Goal: Transaction & Acquisition: Purchase product/service

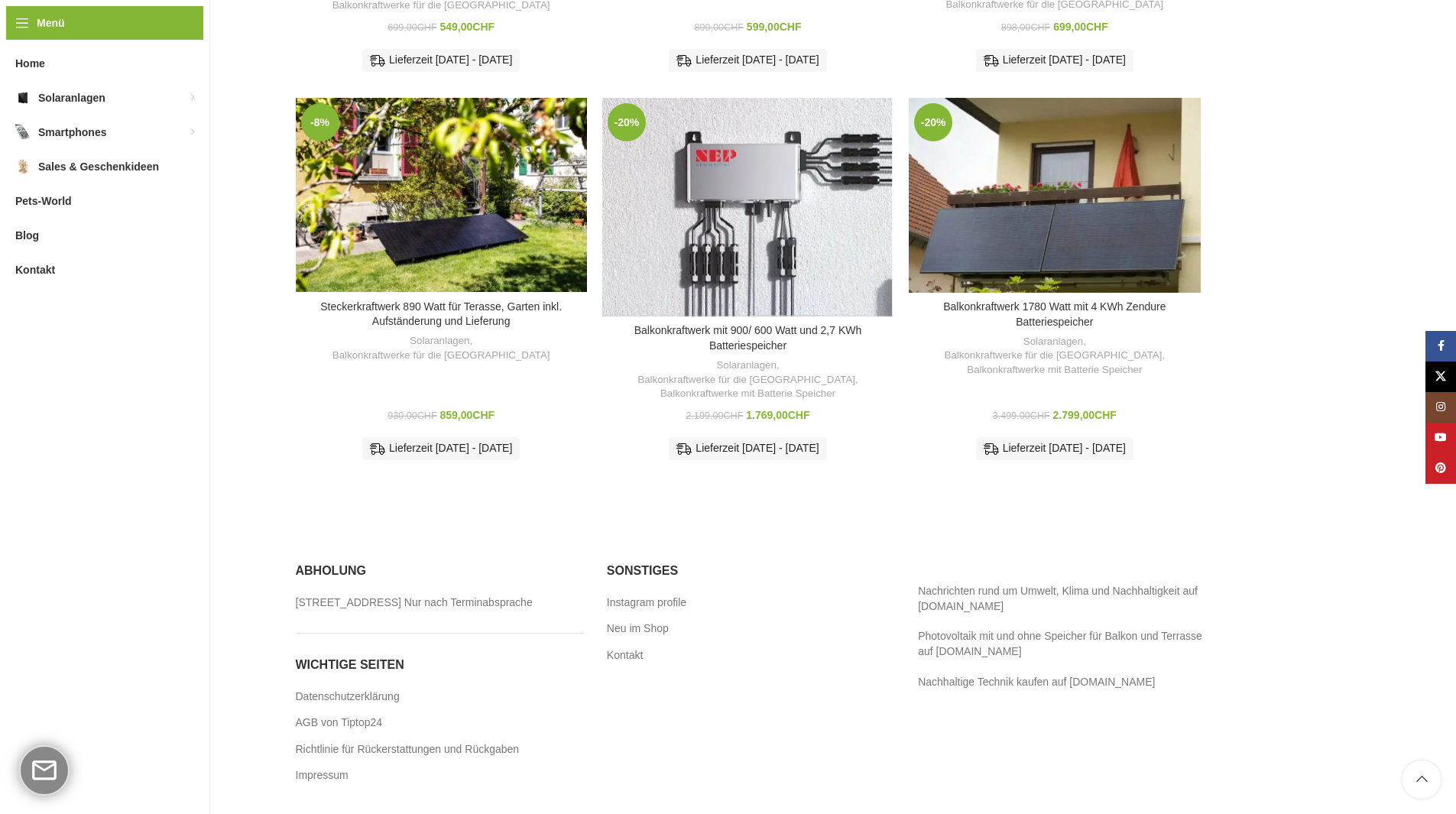
scroll to position [845, 0]
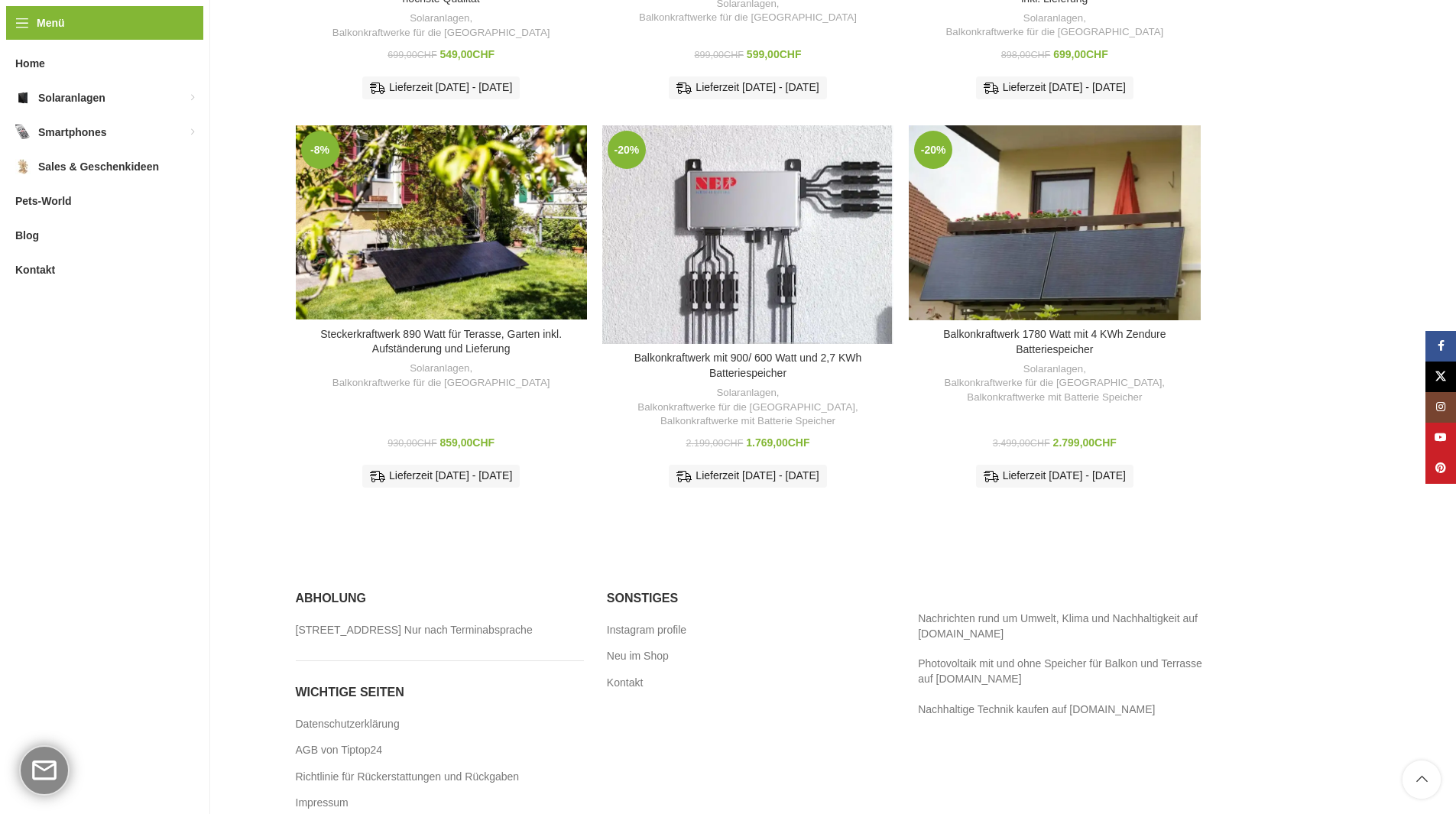
click at [759, 237] on div "Balkonkraftwerk mit 900/ 600 Watt und 2,7 KWh Batteriespeicher" at bounding box center [784, 234] width 73 height 218
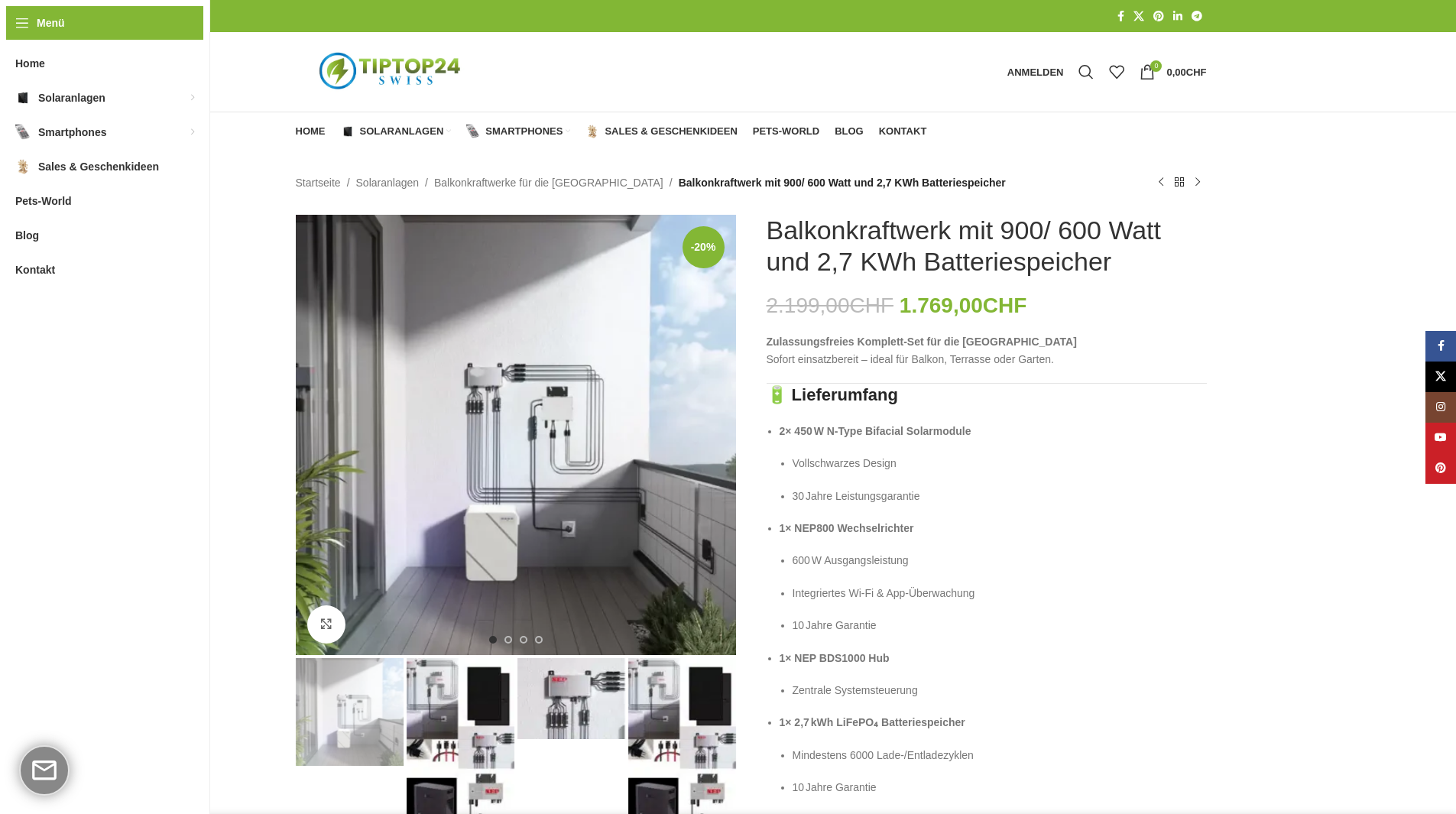
click at [437, 697] on img "2 / 4" at bounding box center [461, 741] width 108 height 168
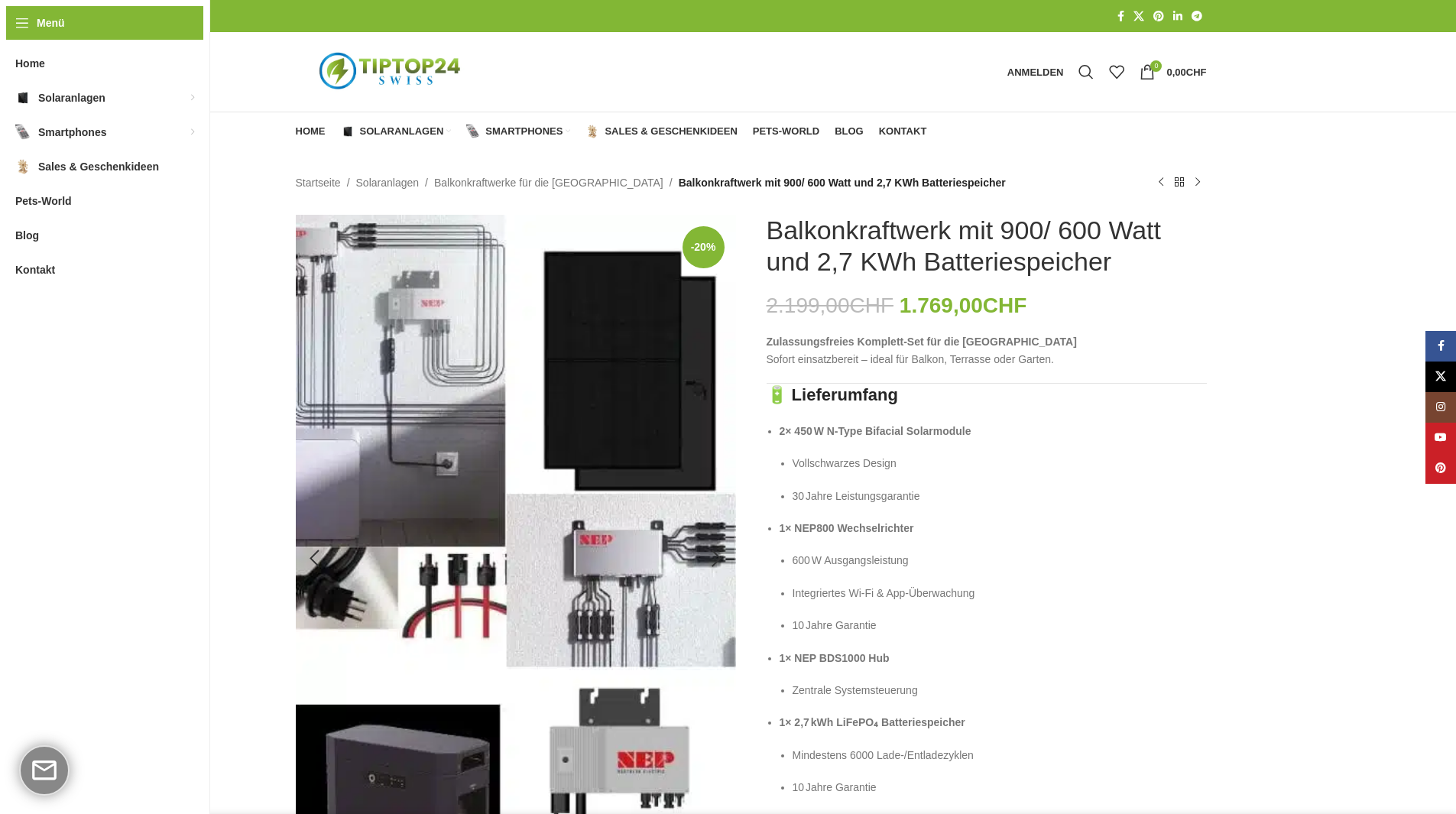
click at [637, 393] on img "2 / 4" at bounding box center [516, 559] width 440 height 688
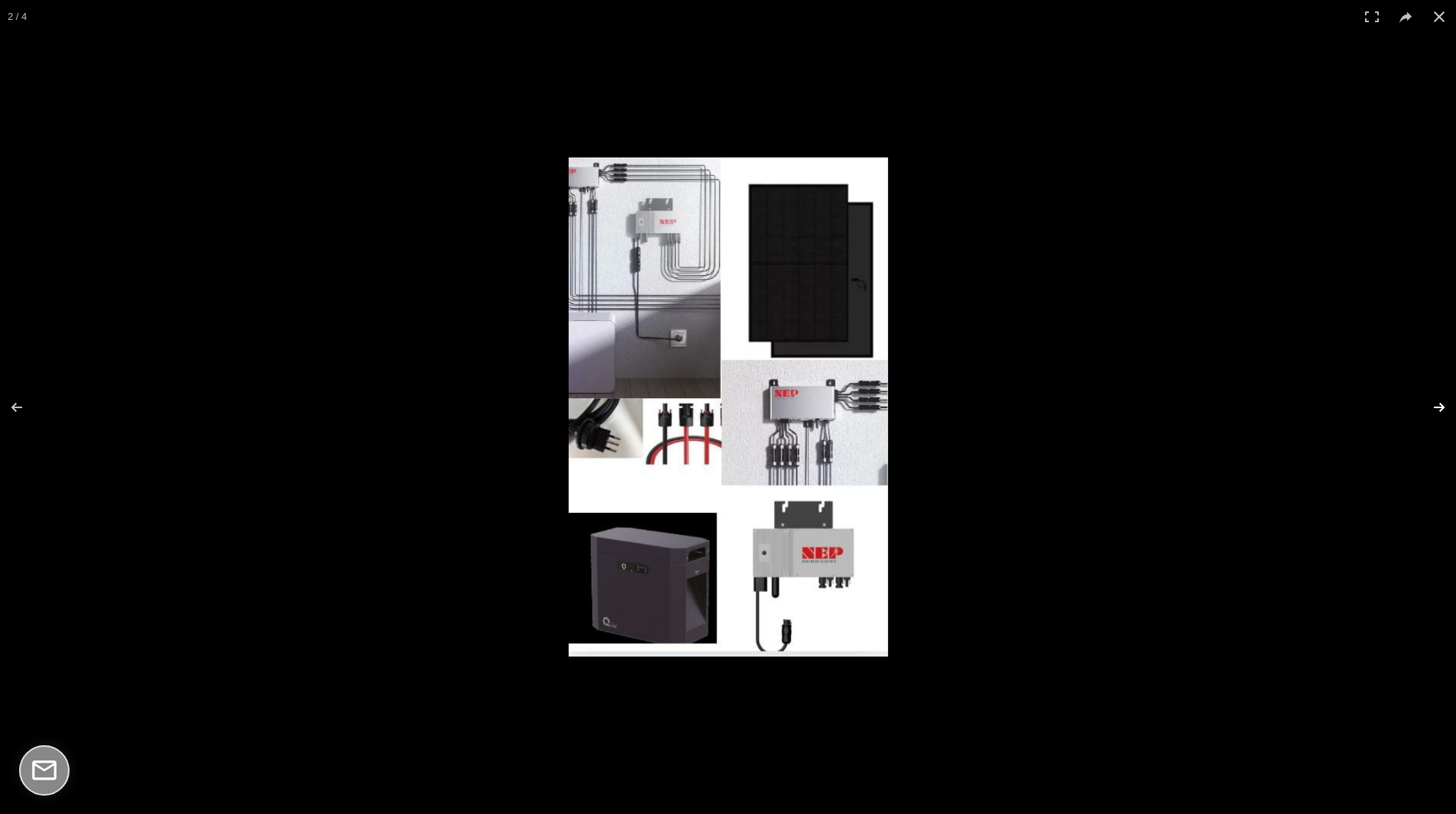
click at [1443, 401] on button at bounding box center [1430, 407] width 54 height 76
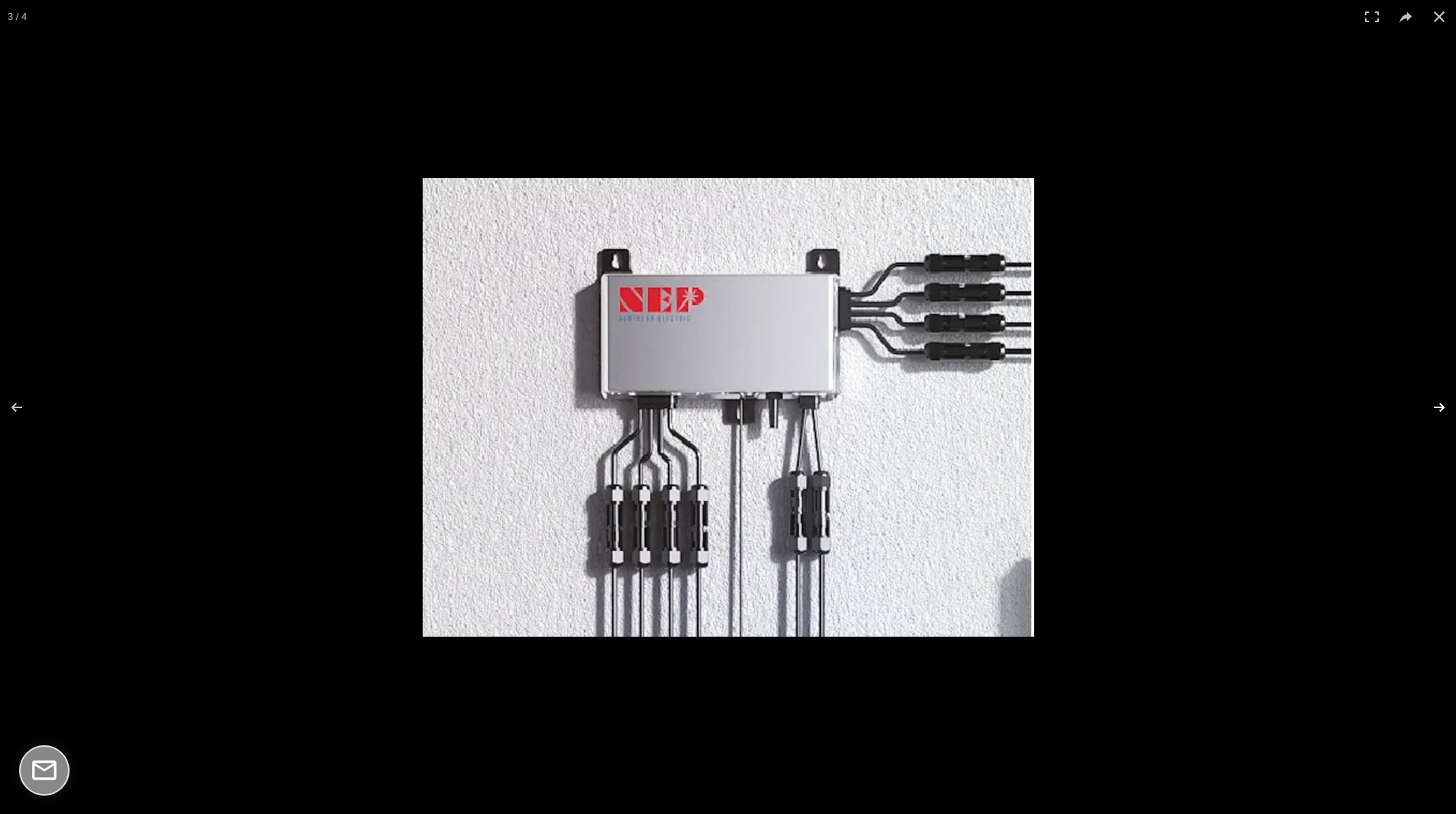
click at [1443, 401] on button at bounding box center [1430, 407] width 54 height 76
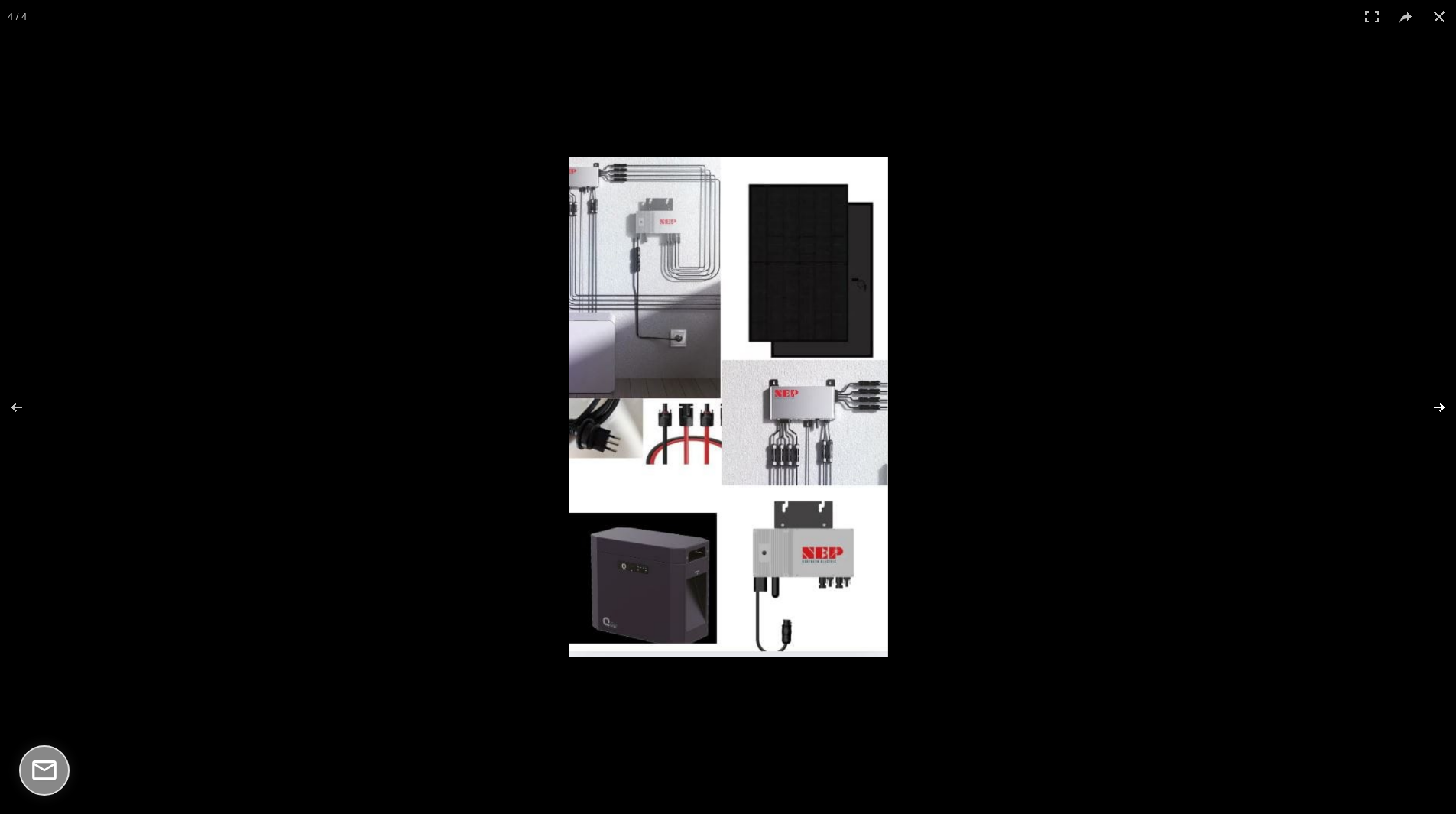
click at [1443, 399] on button at bounding box center [1430, 407] width 54 height 76
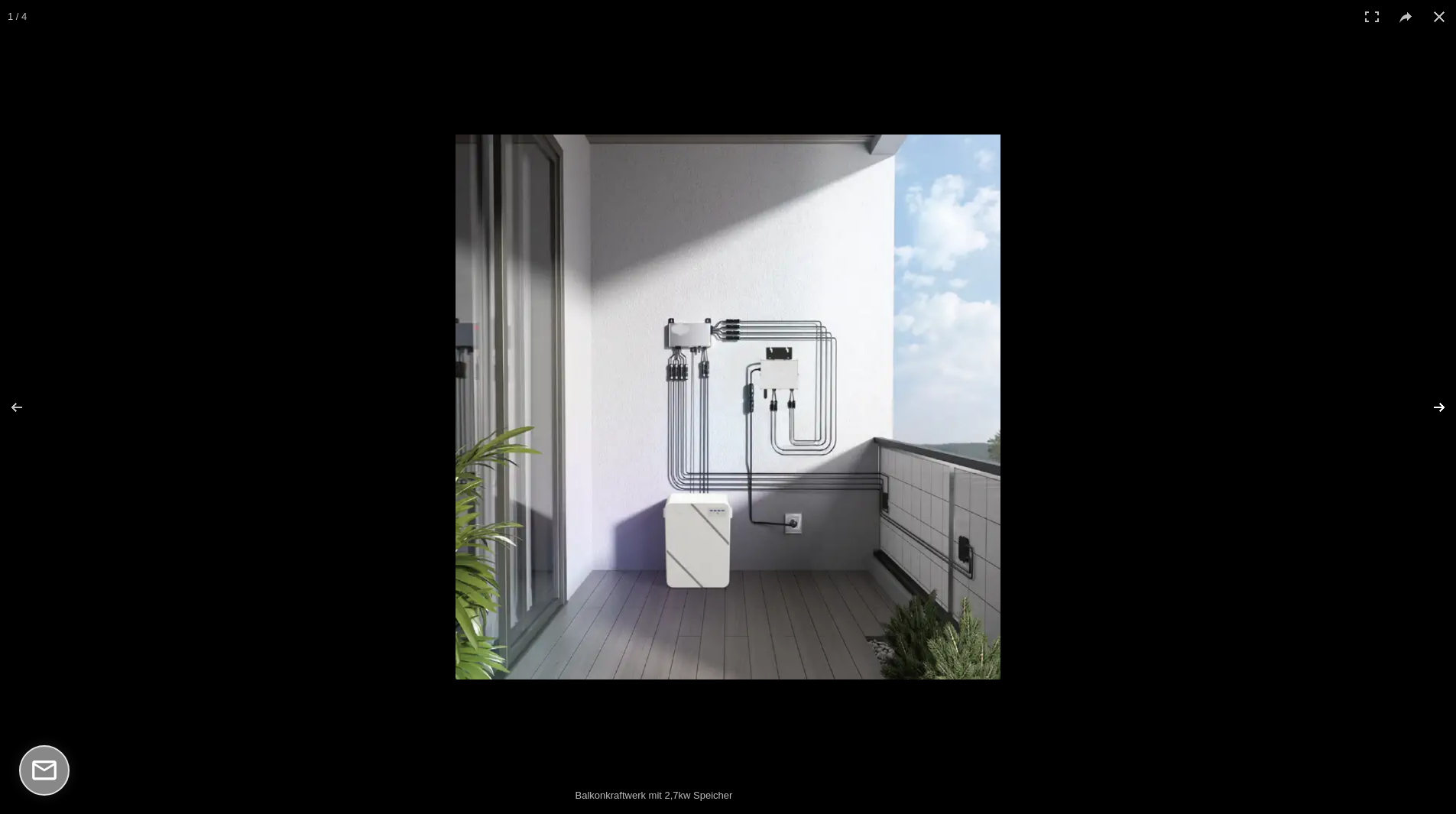
click at [1443, 399] on button at bounding box center [1430, 407] width 54 height 76
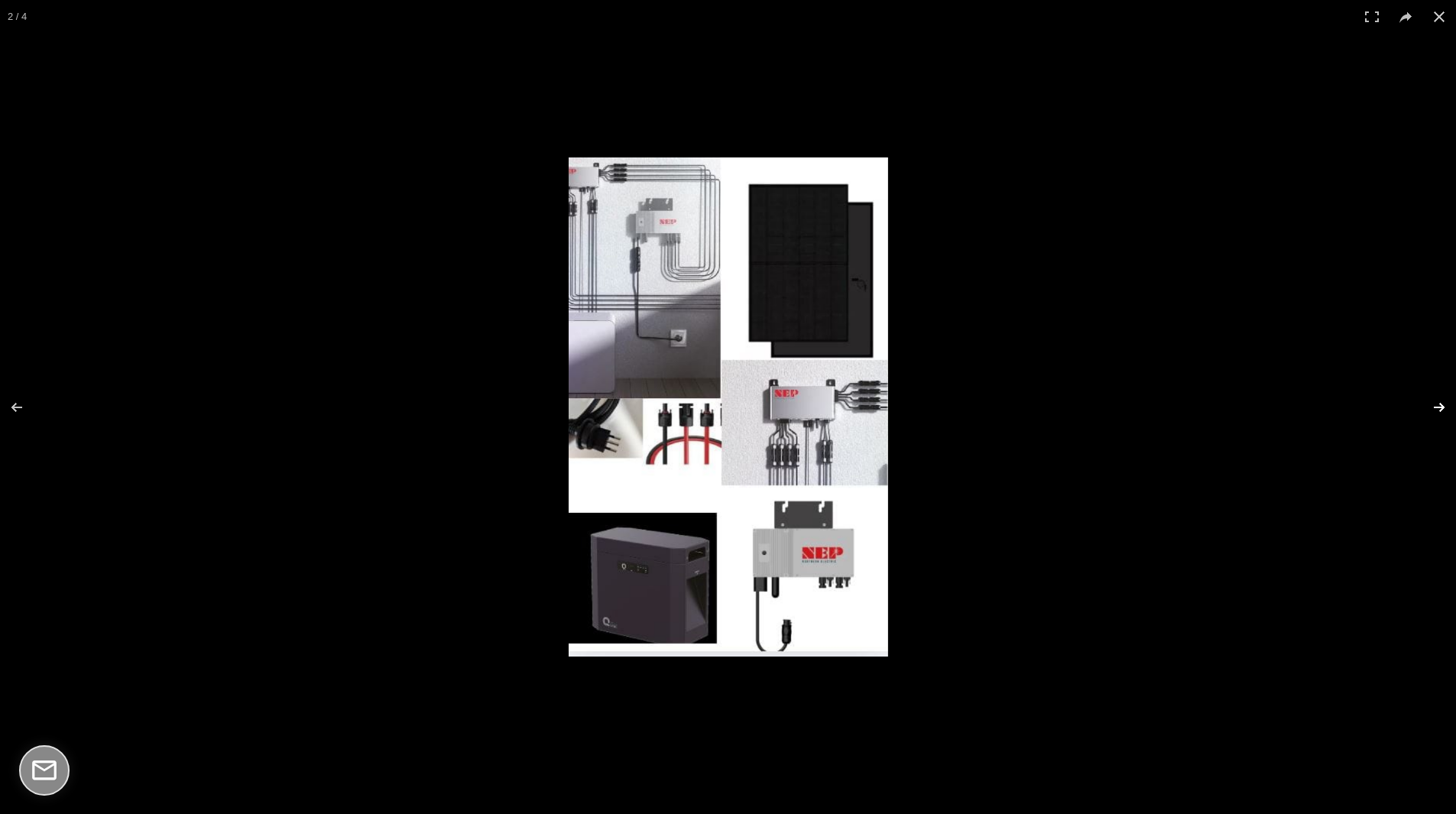
click at [1443, 399] on button at bounding box center [1430, 407] width 54 height 76
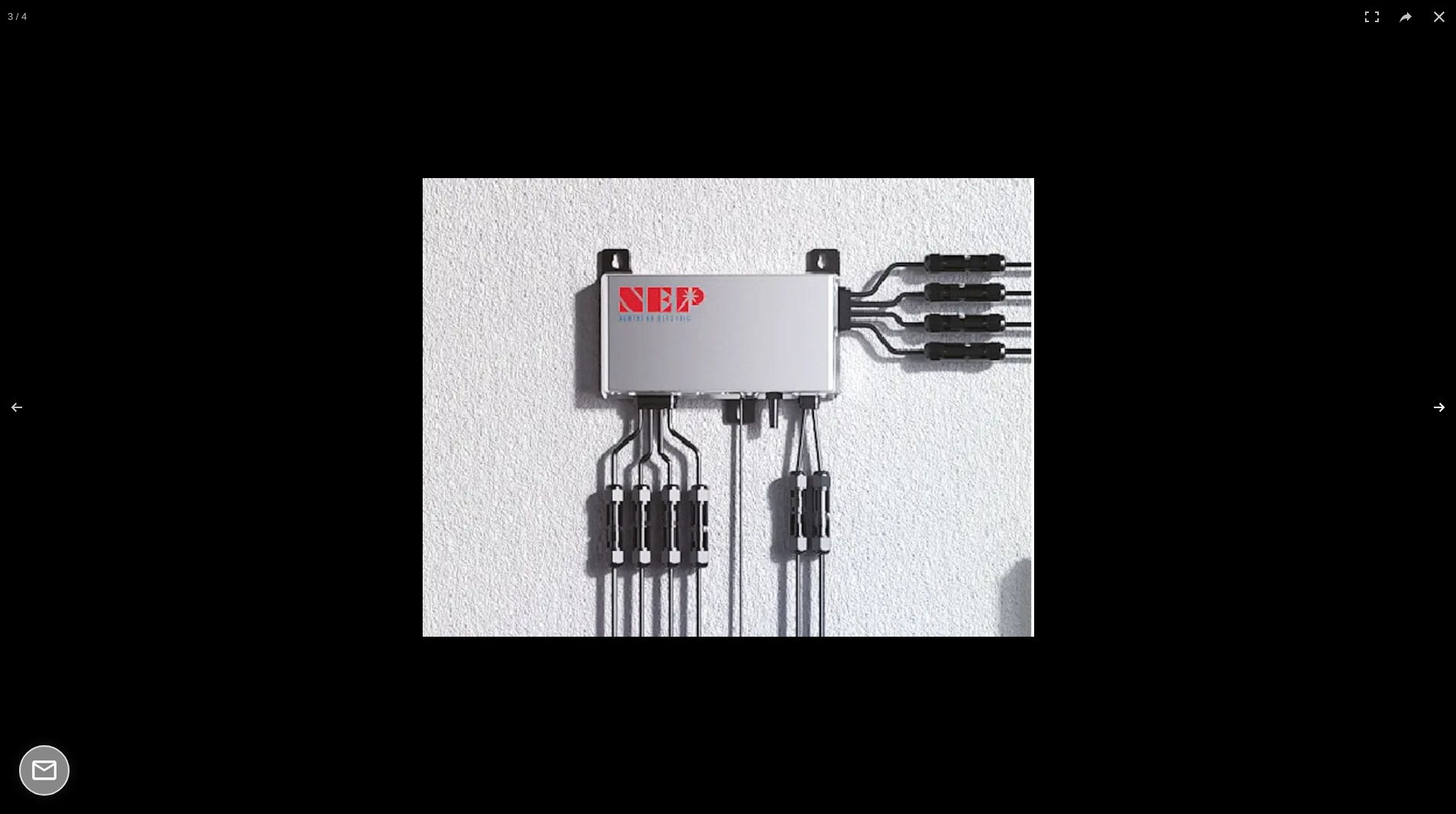
click at [1443, 399] on button at bounding box center [1430, 407] width 54 height 76
